Goal: Complete application form

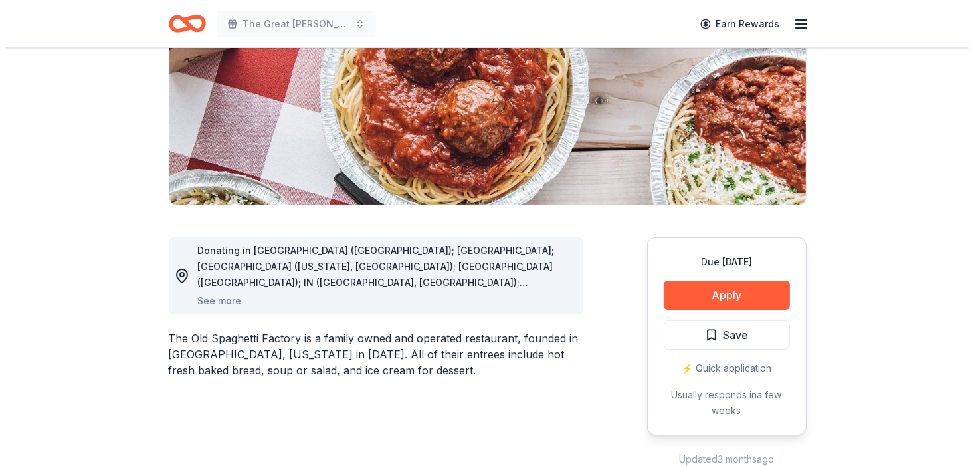
scroll to position [199, 0]
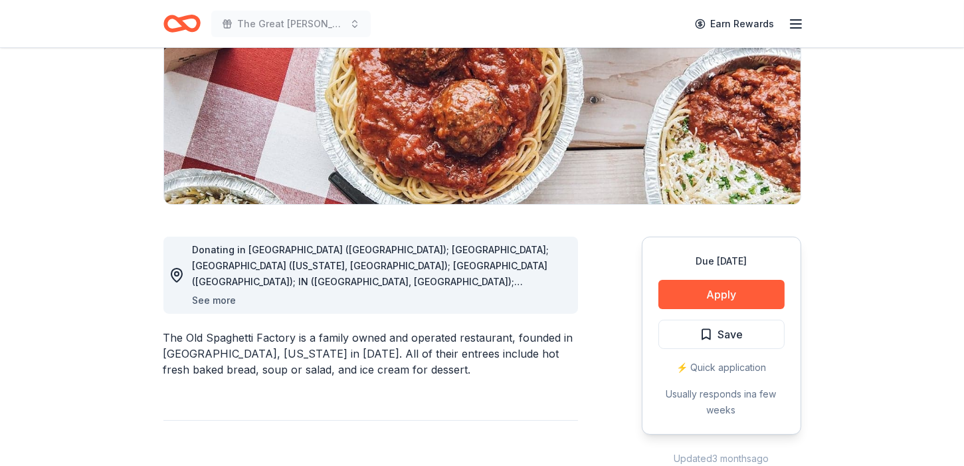
click at [217, 300] on button "See more" at bounding box center [215, 300] width 44 height 16
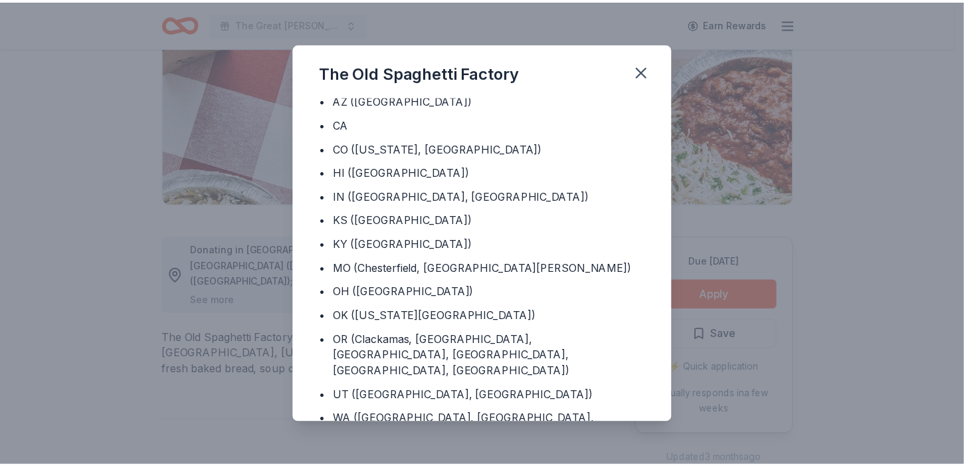
scroll to position [40, 0]
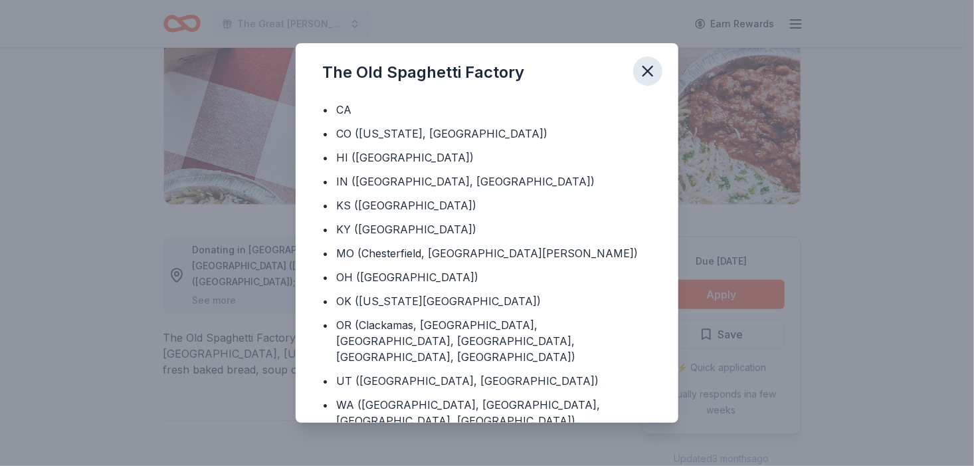
click at [645, 69] on icon "button" at bounding box center [647, 70] width 9 height 9
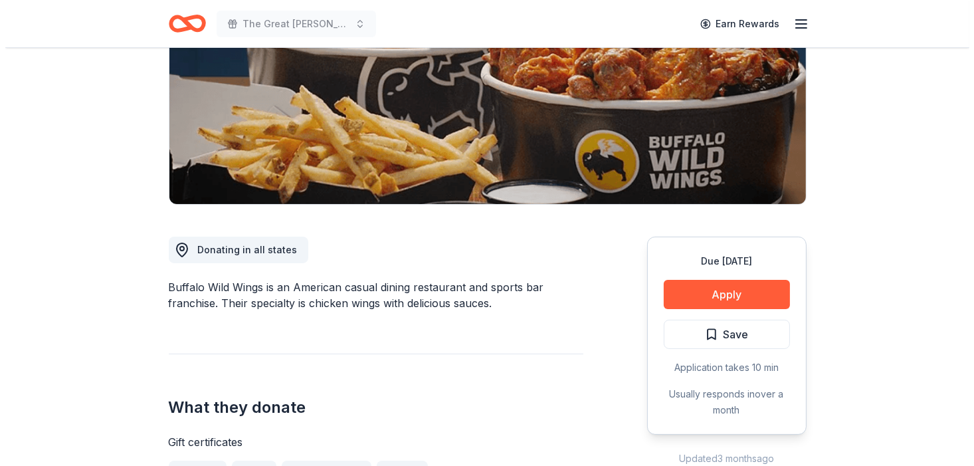
scroll to position [266, 0]
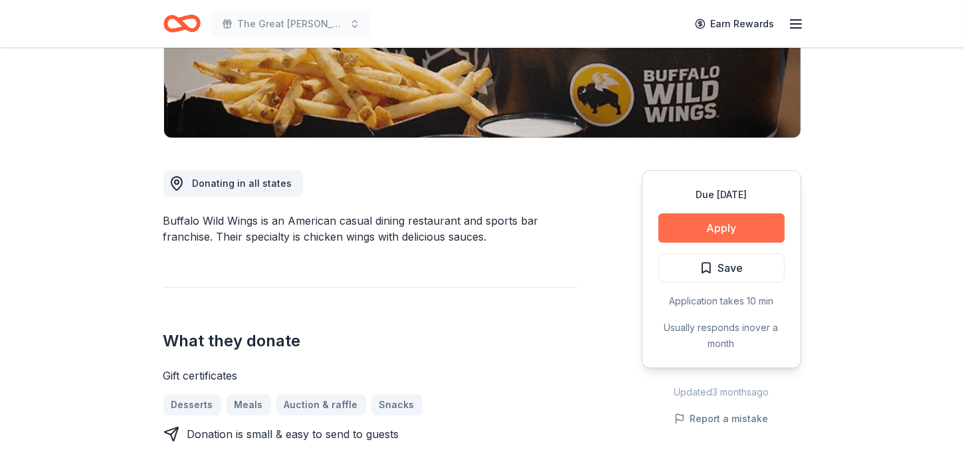
click at [713, 223] on button "Apply" at bounding box center [721, 227] width 126 height 29
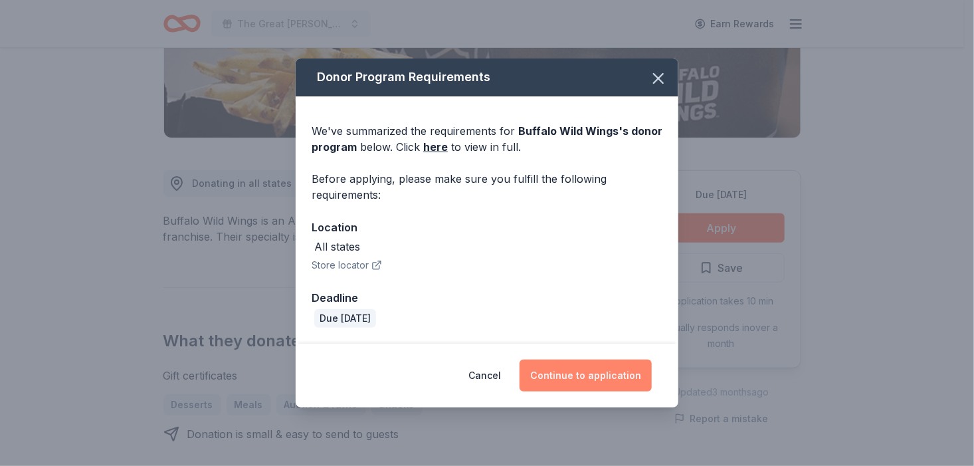
click at [591, 377] on button "Continue to application" at bounding box center [585, 375] width 132 height 32
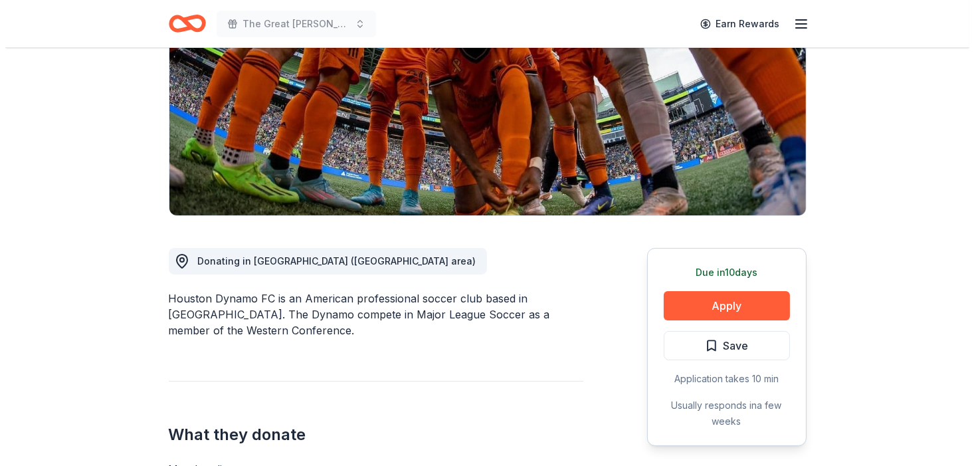
scroll to position [266, 0]
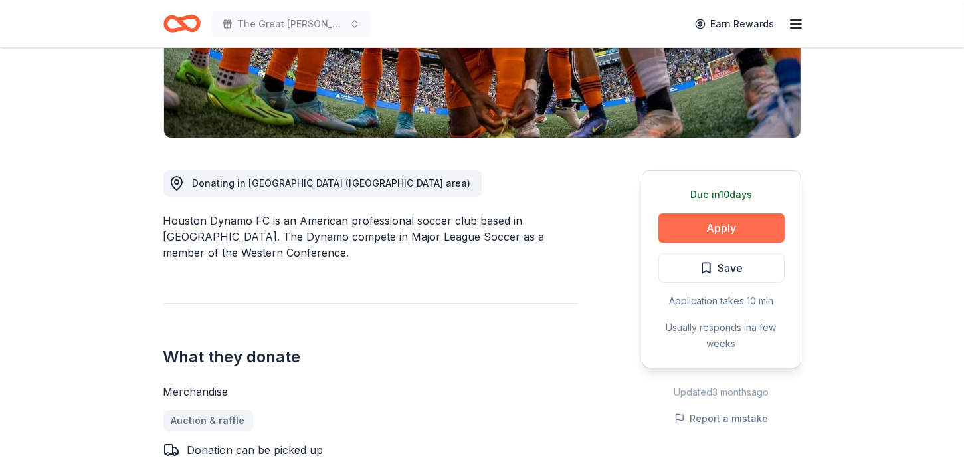
click at [694, 231] on button "Apply" at bounding box center [721, 227] width 126 height 29
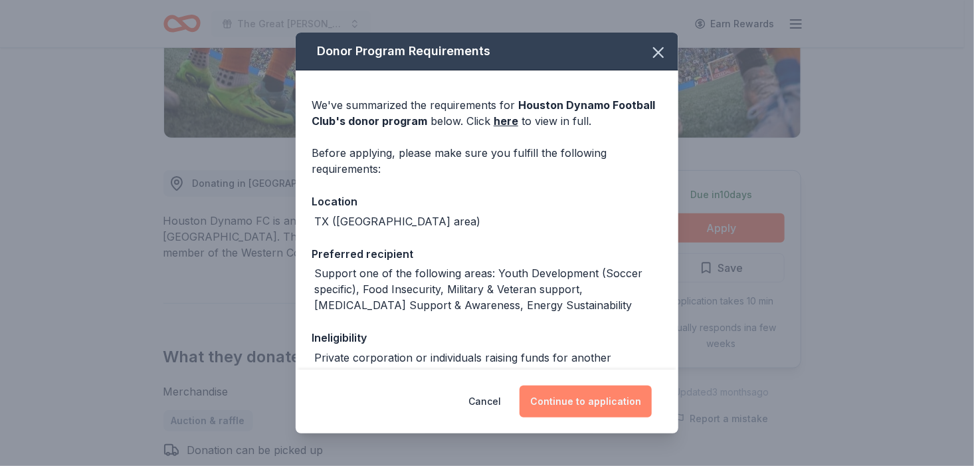
click at [608, 401] on button "Continue to application" at bounding box center [585, 401] width 132 height 32
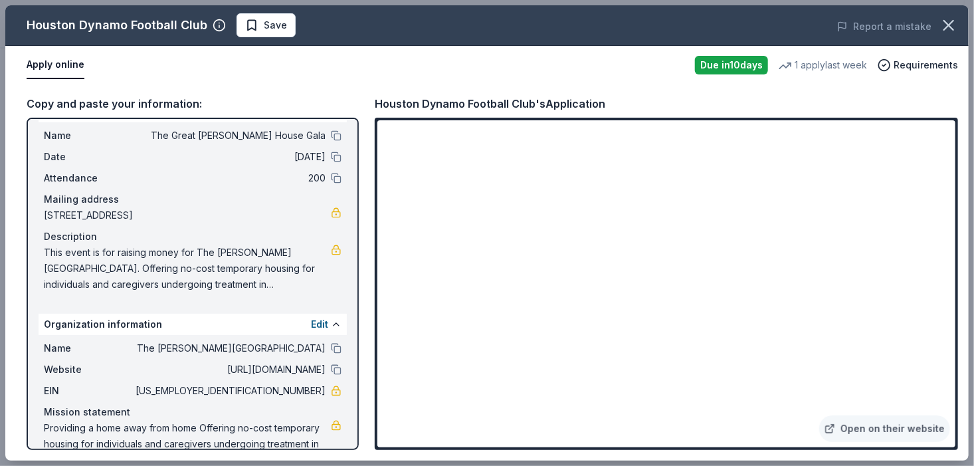
scroll to position [0, 0]
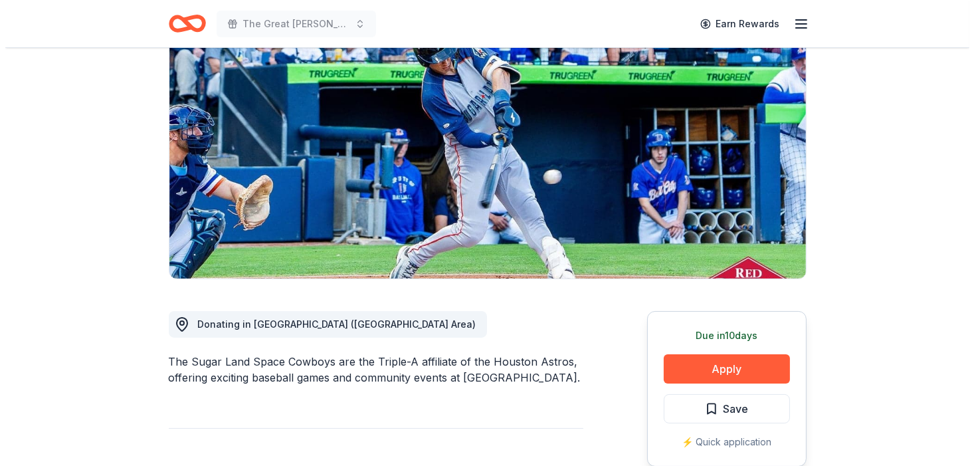
scroll to position [133, 0]
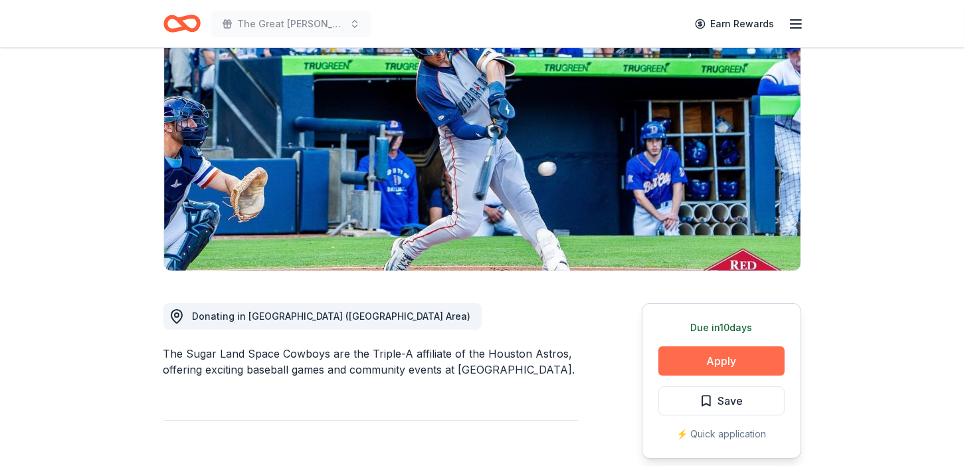
click at [716, 363] on button "Apply" at bounding box center [721, 360] width 126 height 29
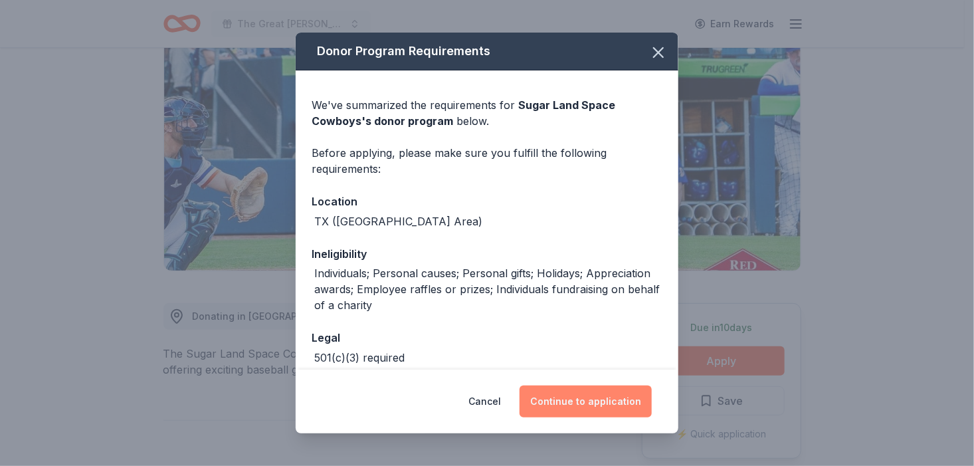
click at [578, 399] on button "Continue to application" at bounding box center [585, 401] width 132 height 32
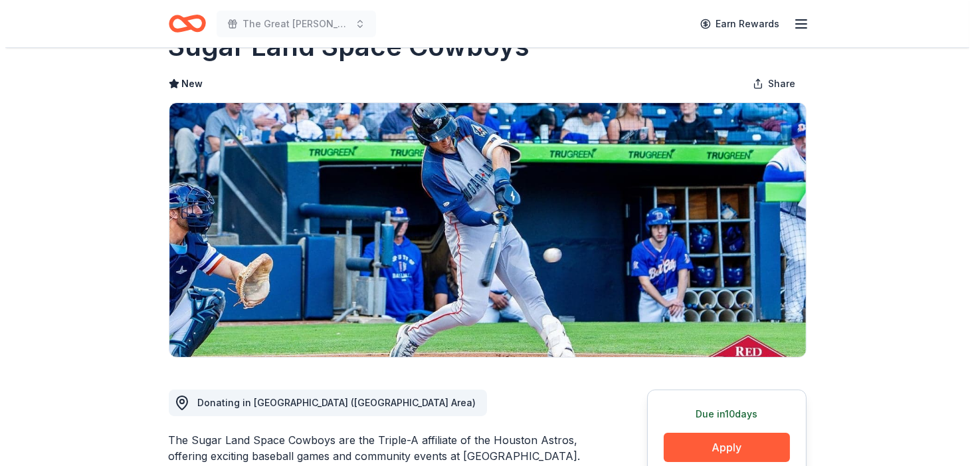
scroll to position [133, 0]
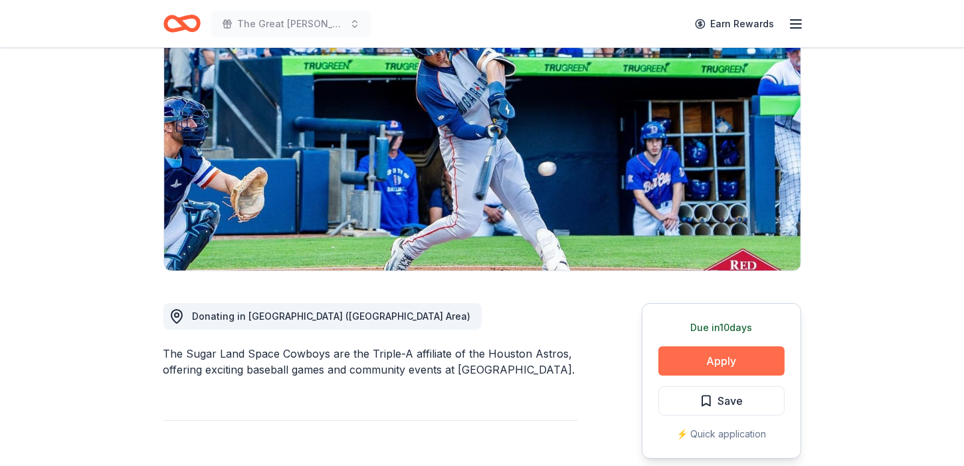
click at [689, 363] on button "Apply" at bounding box center [721, 360] width 126 height 29
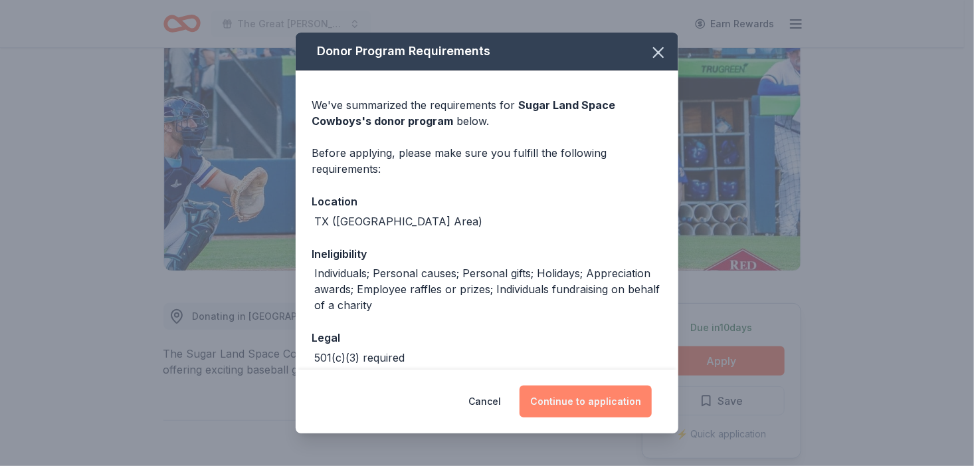
click at [630, 400] on button "Continue to application" at bounding box center [585, 401] width 132 height 32
